Goal: Task Accomplishment & Management: Manage account settings

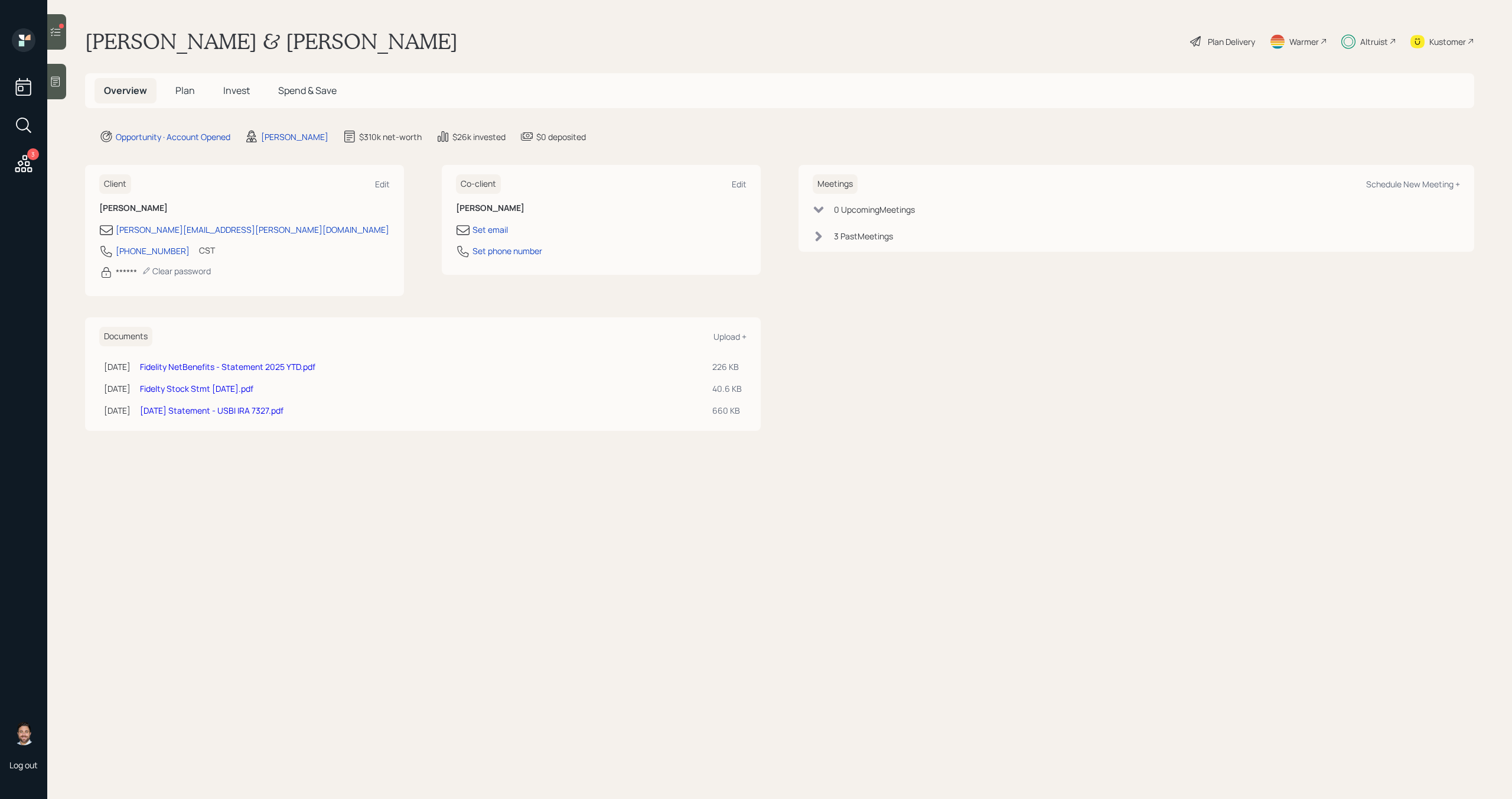
click at [225, 90] on span "Invest" at bounding box center [236, 91] width 26 height 13
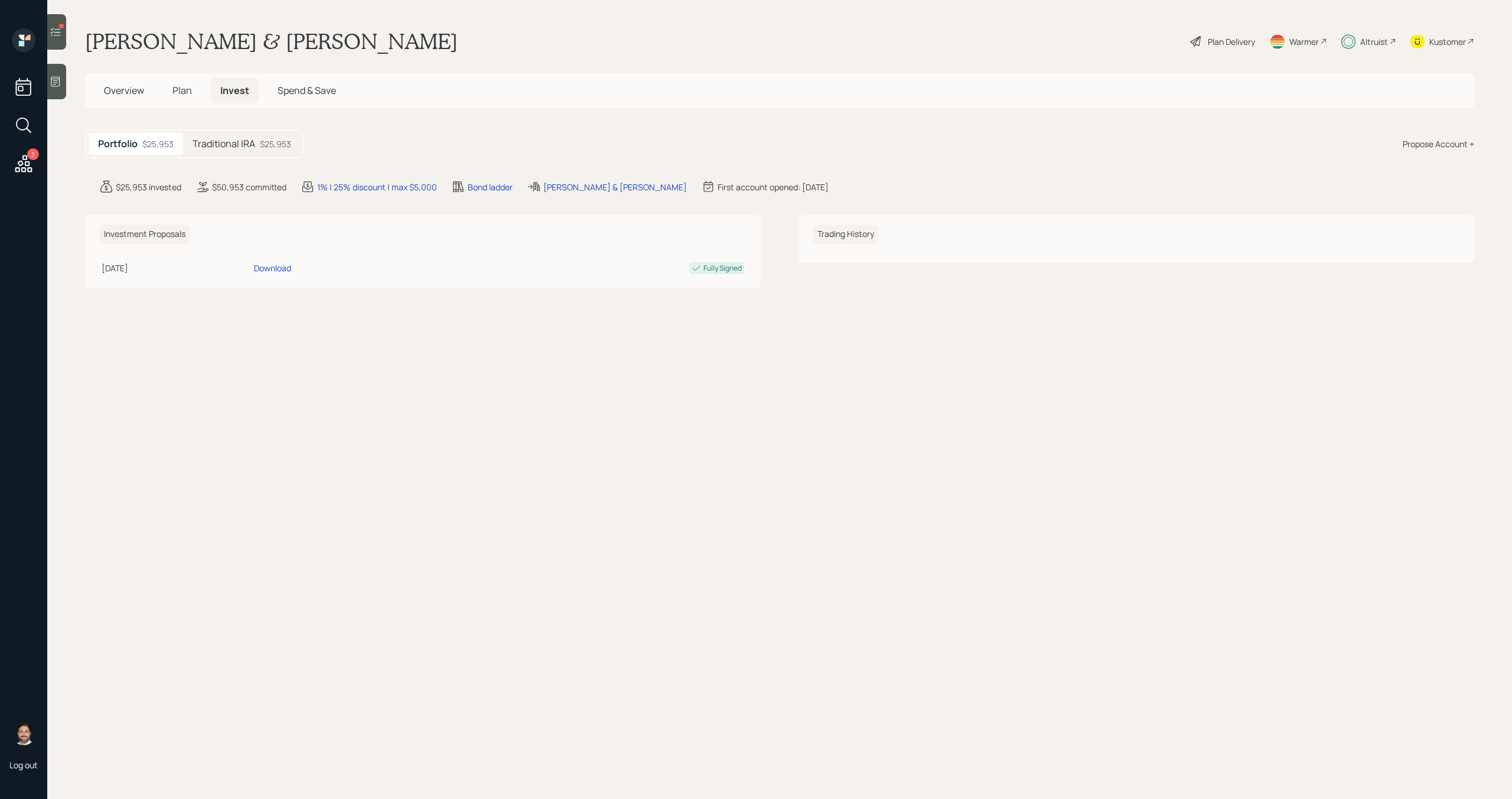
click at [225, 146] on h5 "Traditional IRA" at bounding box center [224, 144] width 63 height 12
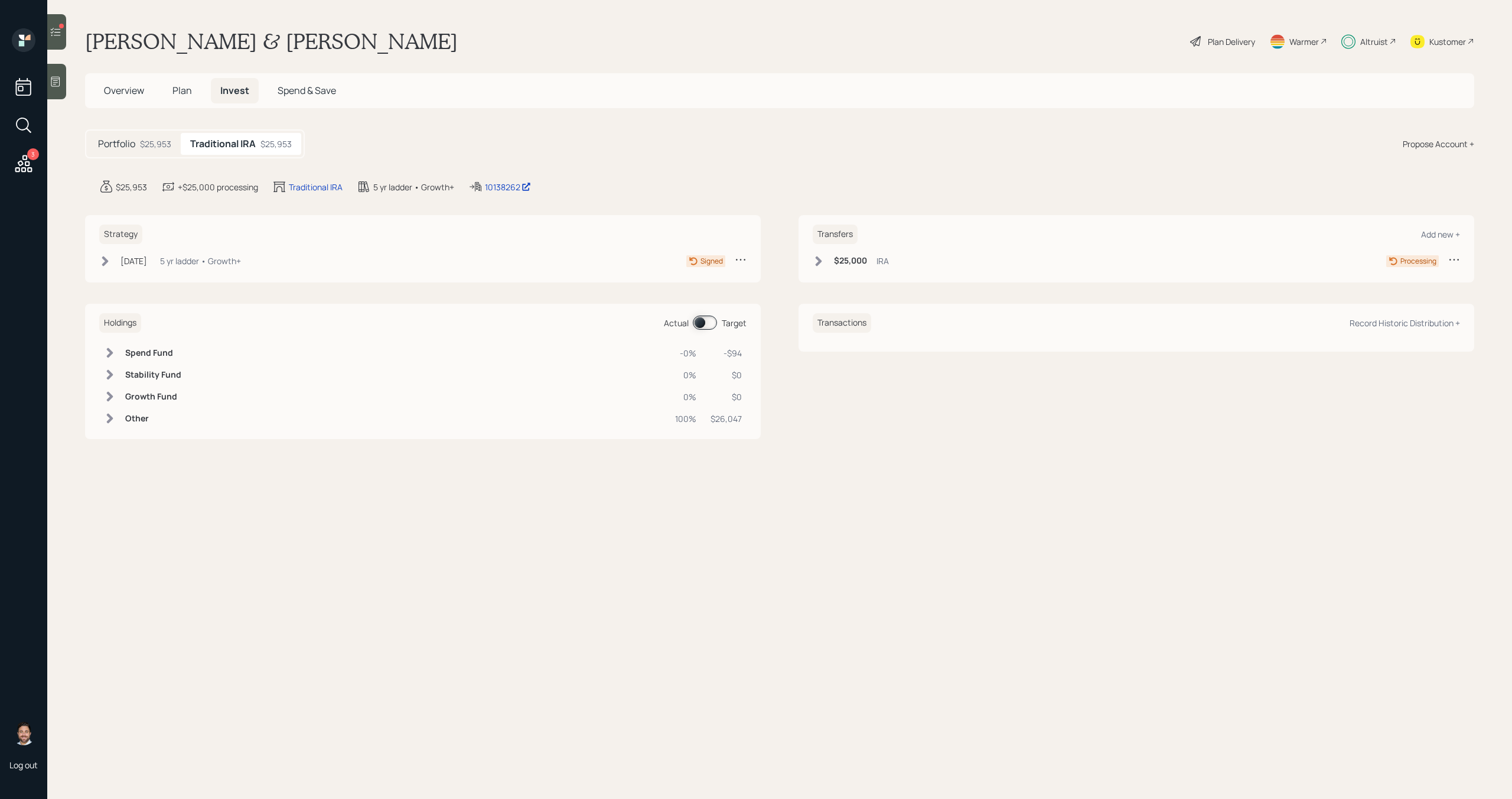
click at [56, 30] on icon at bounding box center [55, 32] width 12 height 12
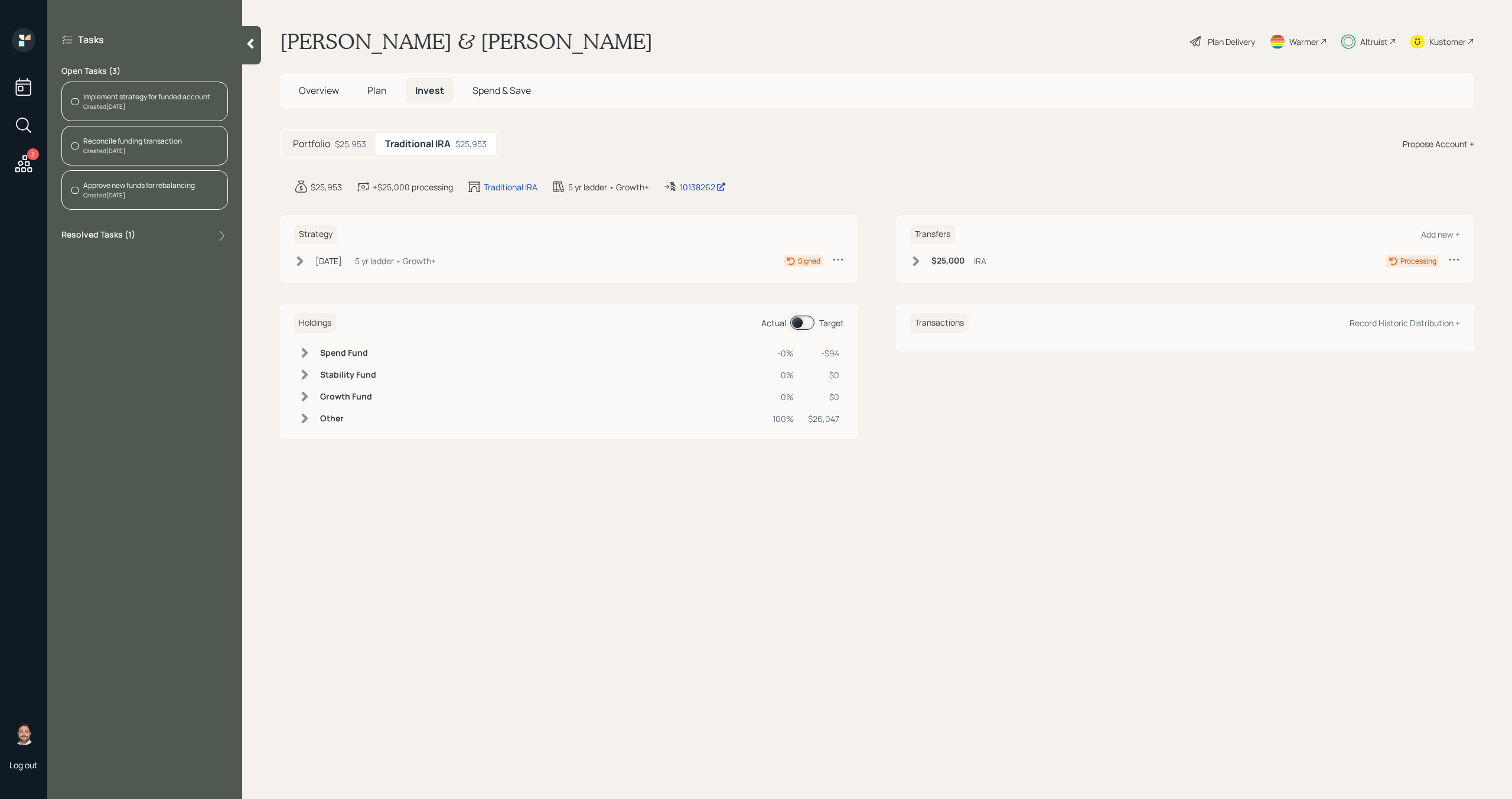
click at [1447, 41] on div "Kustomer" at bounding box center [1447, 41] width 37 height 12
click at [192, 107] on div "Created Today" at bounding box center [146, 106] width 127 height 9
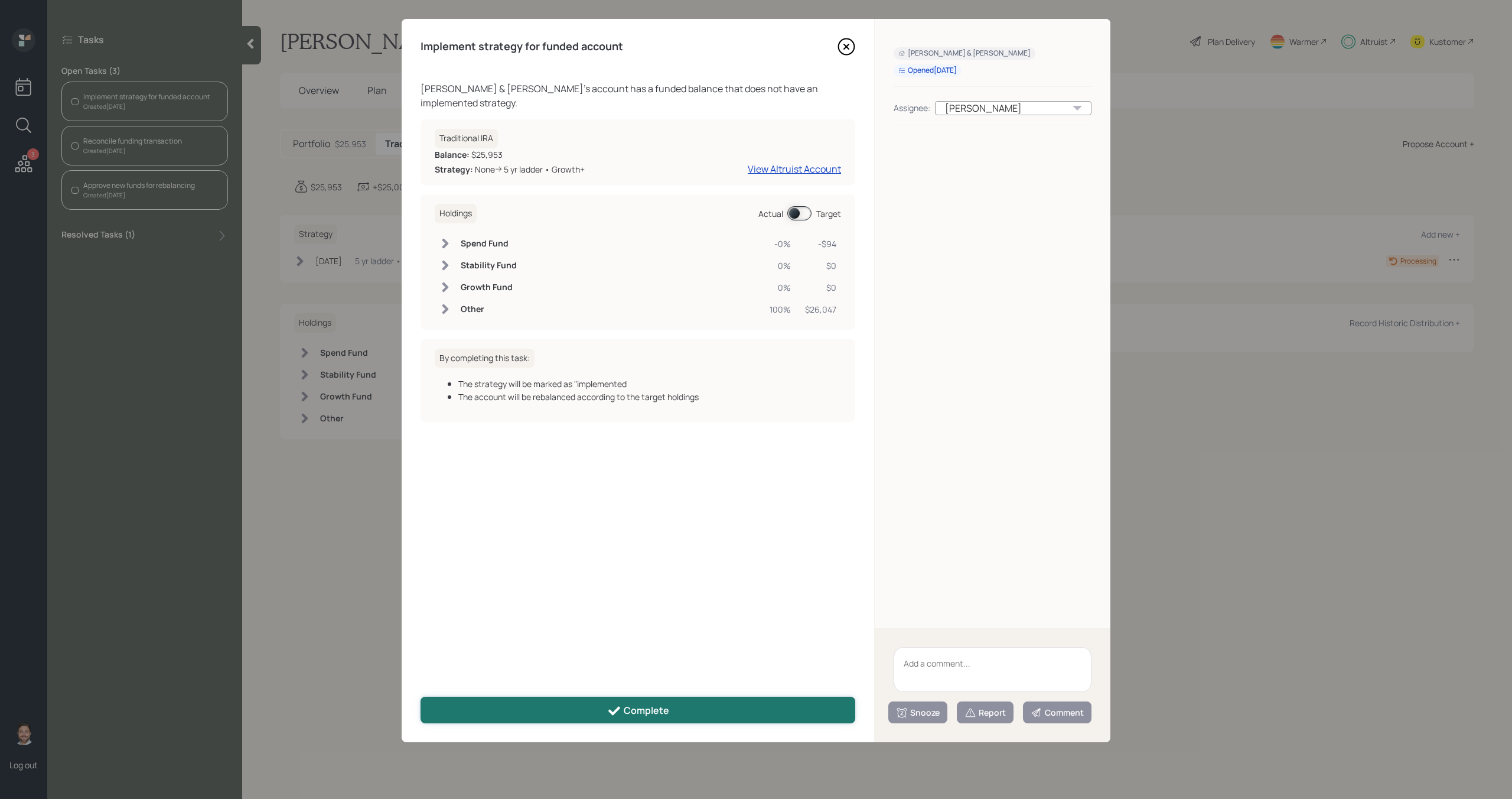
click at [657, 711] on div "Complete" at bounding box center [638, 710] width 62 height 14
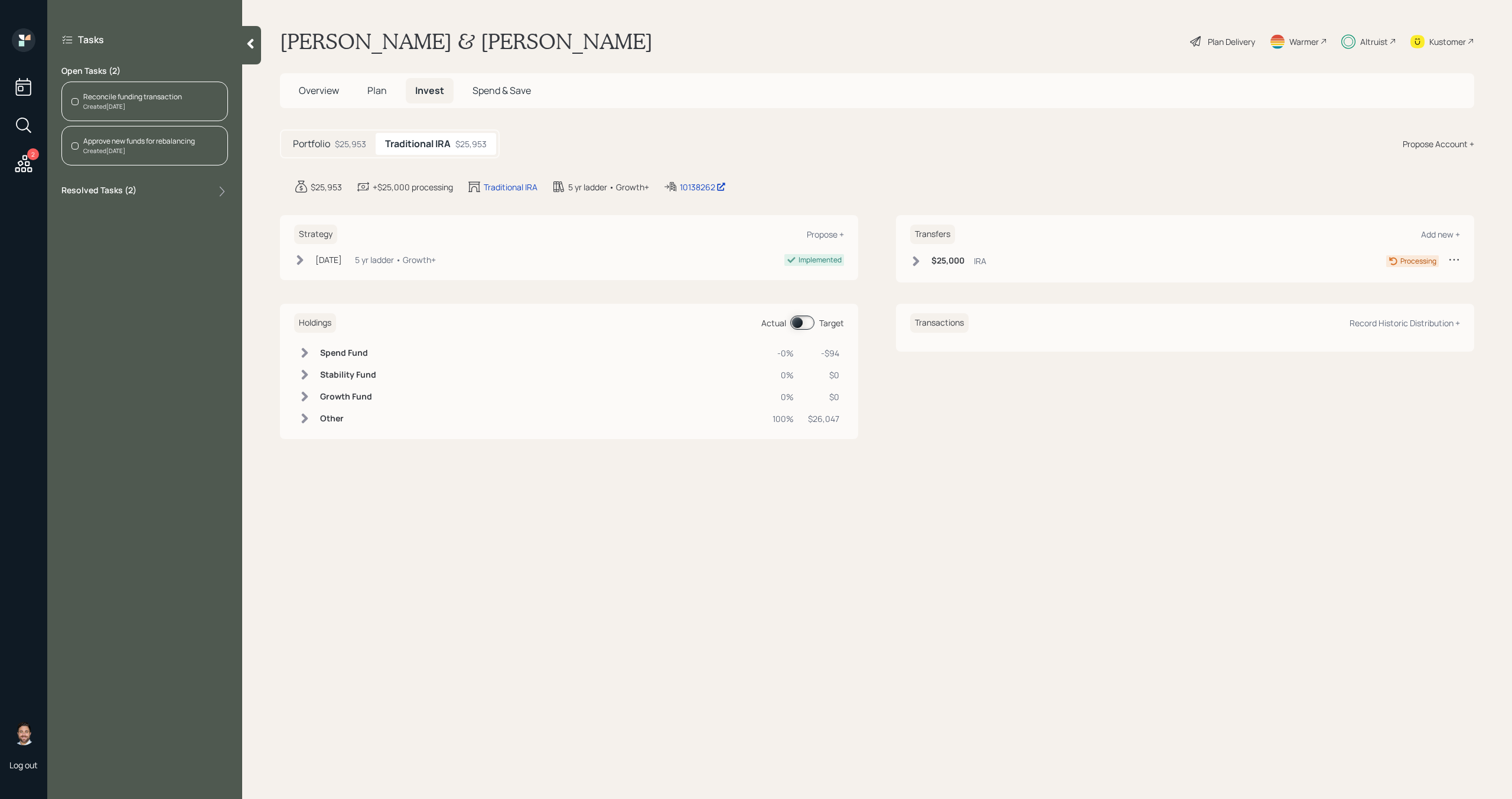
click at [146, 102] on div "Created Today" at bounding box center [132, 106] width 99 height 9
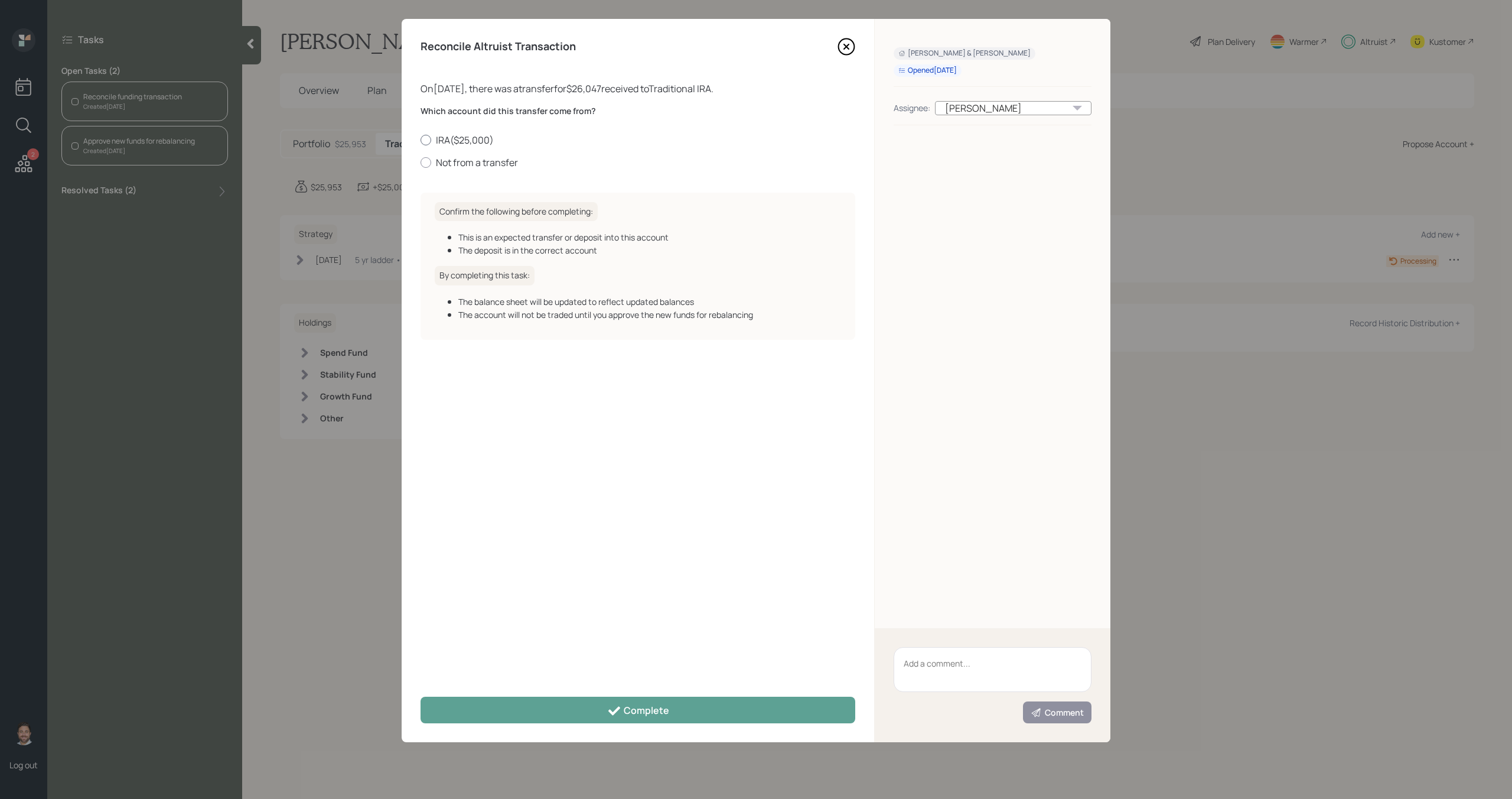
click at [442, 141] on label "IRA ( $25,000 )" at bounding box center [638, 140] width 434 height 13
click at [420, 140] on input "IRA ( $25,000 )" at bounding box center [420, 139] width 1 height 1
radio input "true"
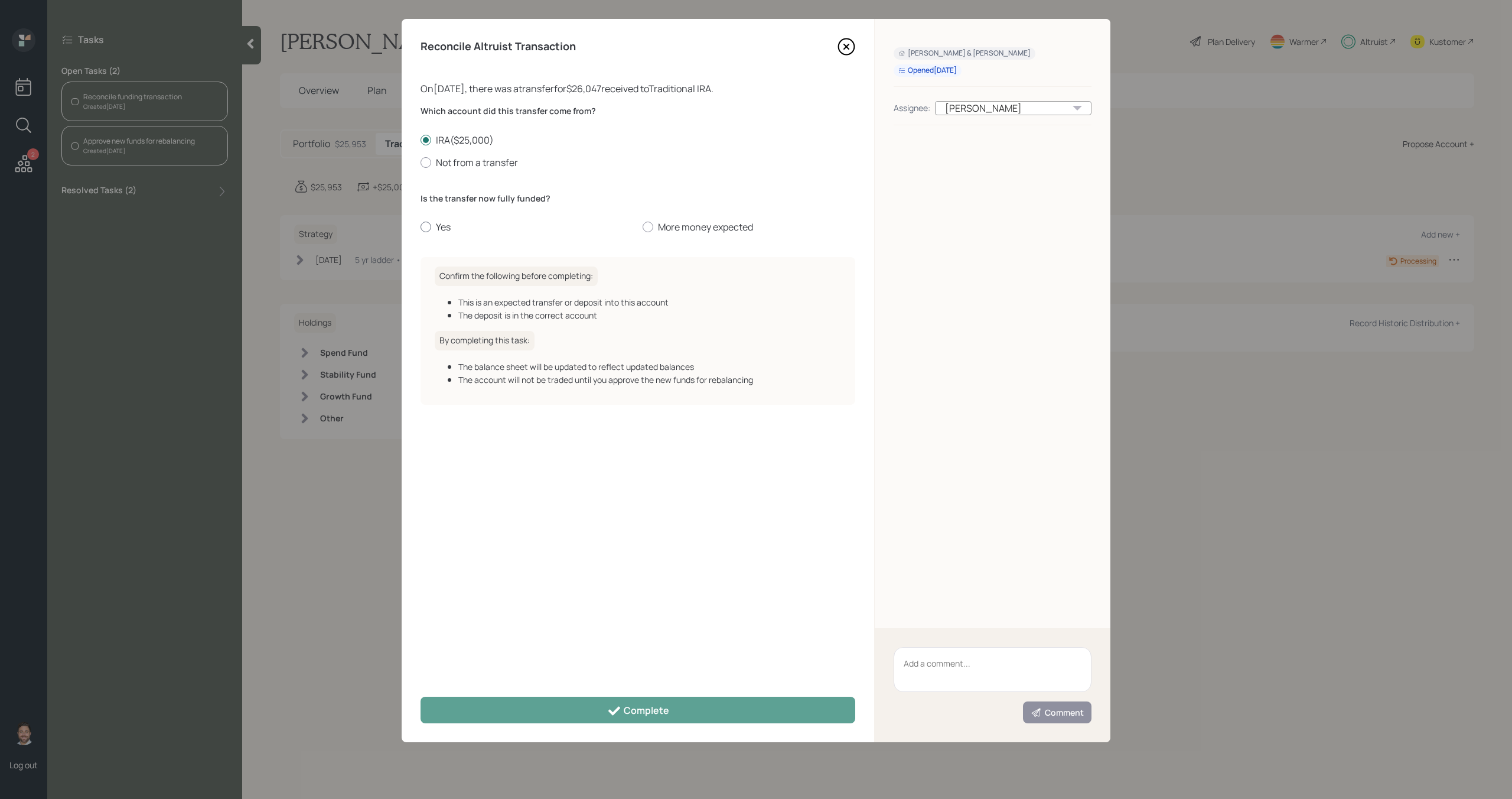
click at [443, 227] on label "Yes" at bounding box center [526, 227] width 212 height 13
click at [420, 227] on input "Yes" at bounding box center [420, 227] width 1 height 1
radio input "true"
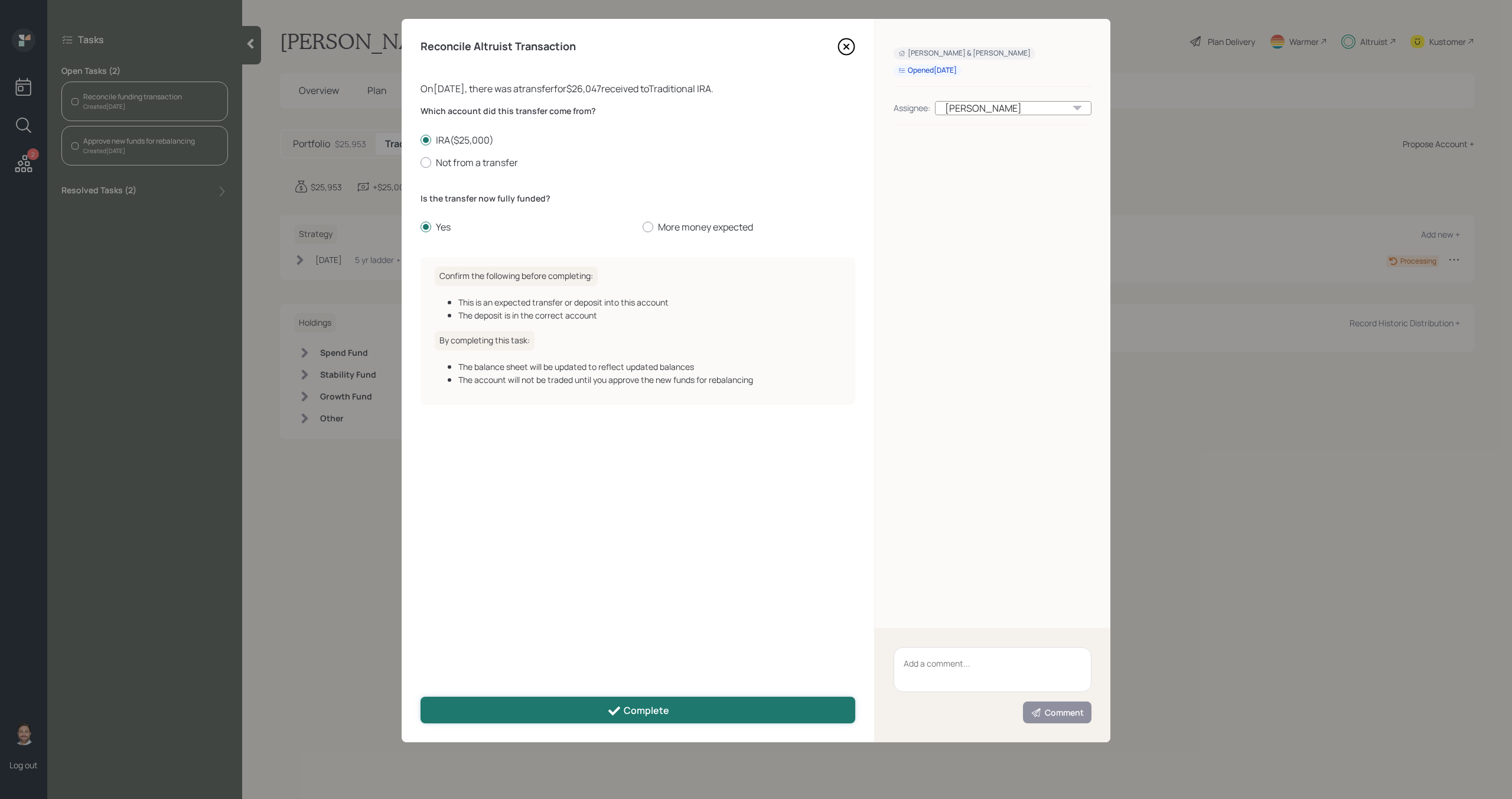
click at [629, 710] on div "Complete" at bounding box center [638, 710] width 62 height 14
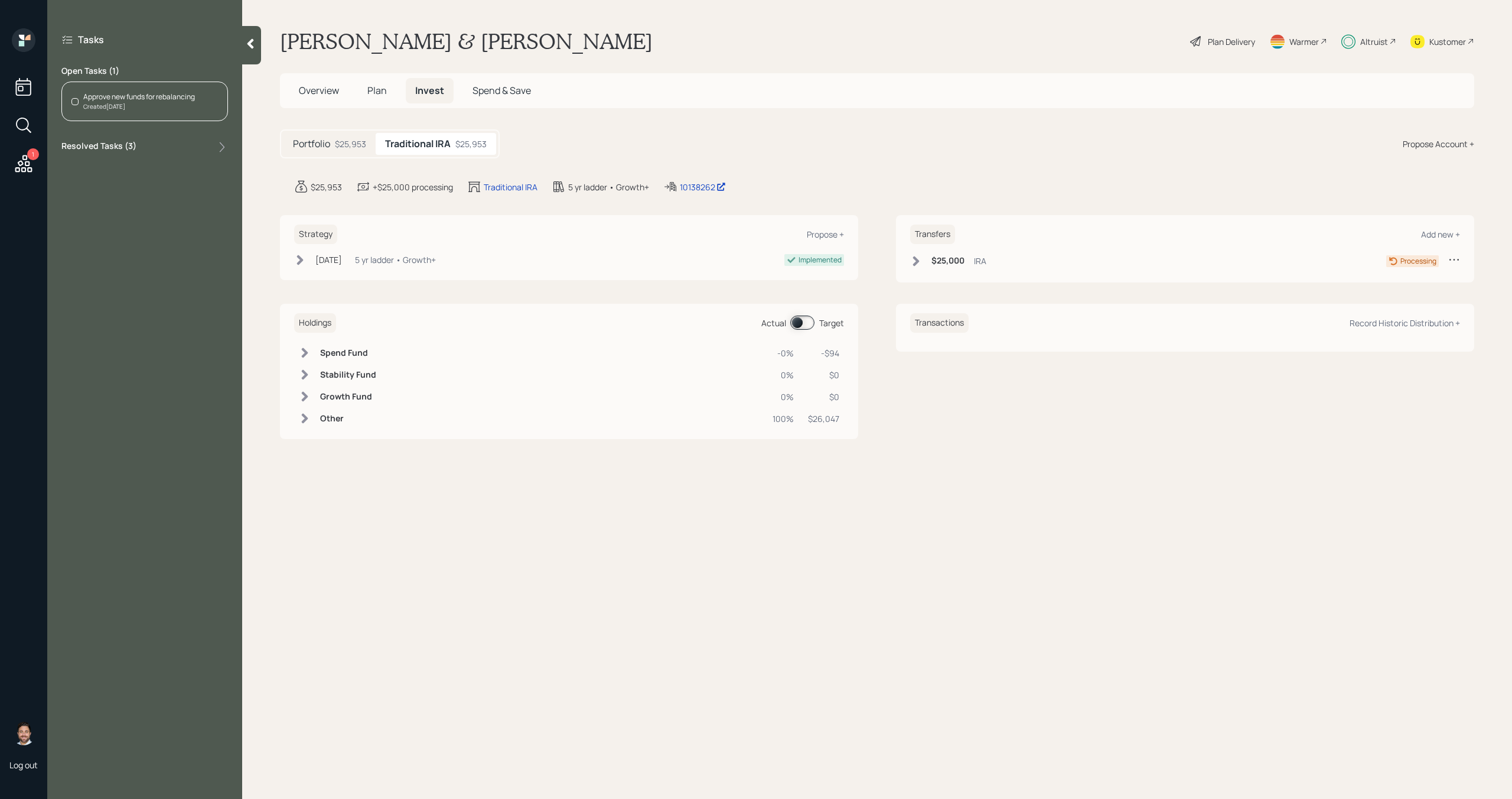
click at [179, 116] on div "Approve new funds for rebalancing Created Today" at bounding box center [145, 101] width 166 height 39
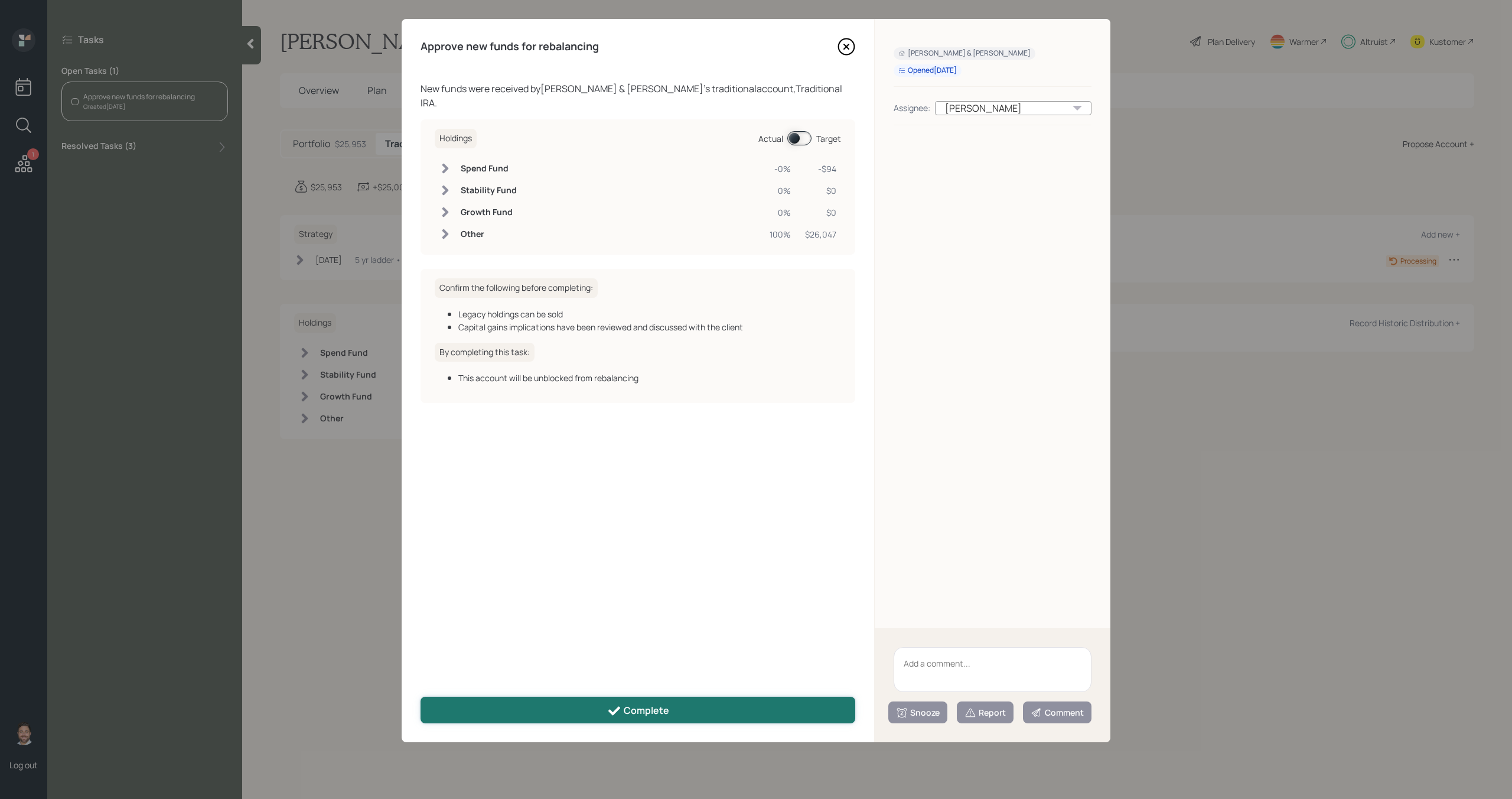
click at [605, 714] on button "Complete" at bounding box center [638, 709] width 434 height 26
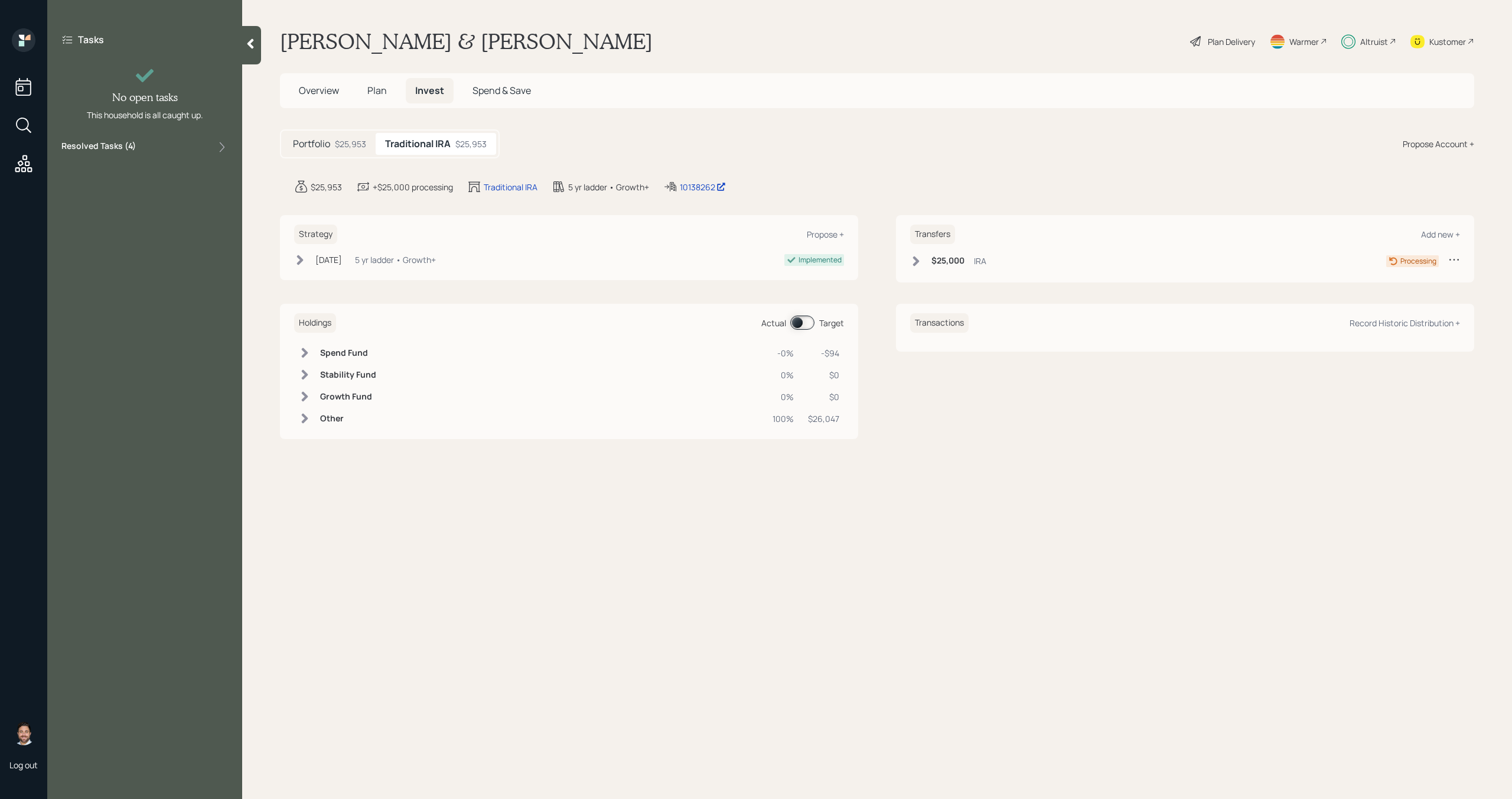
click at [253, 54] on div at bounding box center [251, 45] width 19 height 39
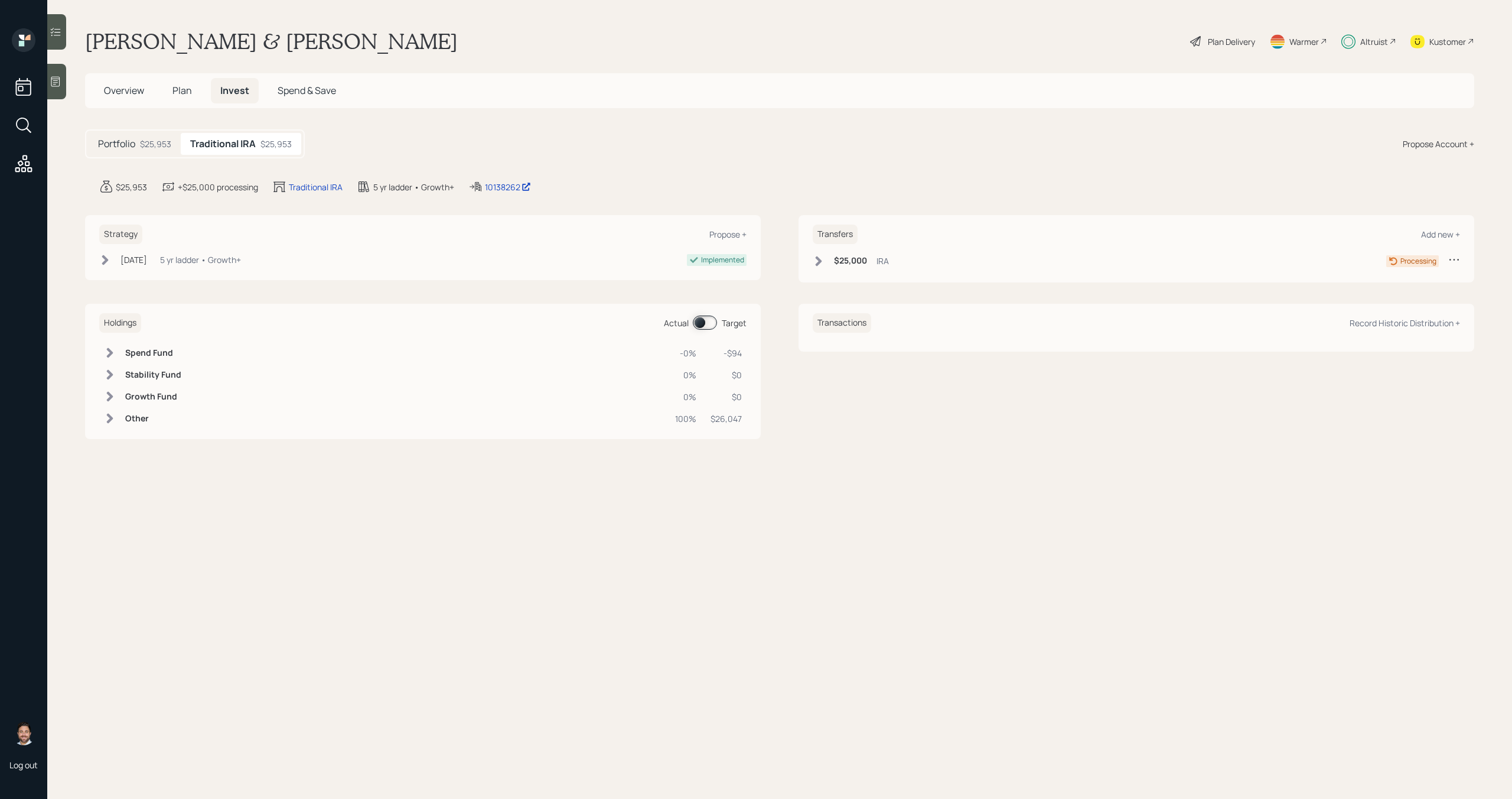
click at [819, 262] on icon at bounding box center [819, 261] width 7 height 10
